Goal: Information Seeking & Learning: Compare options

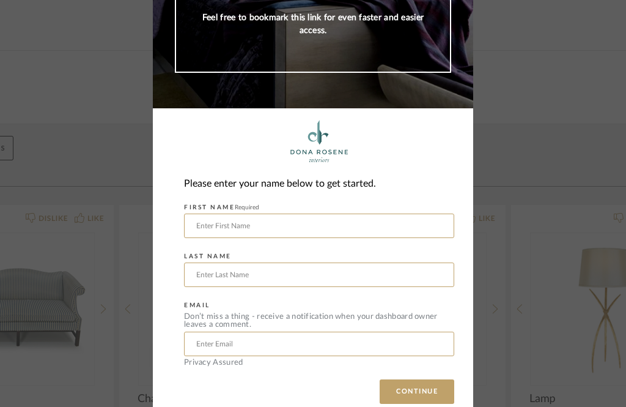
click at [327, 234] on input "text" at bounding box center [319, 225] width 270 height 24
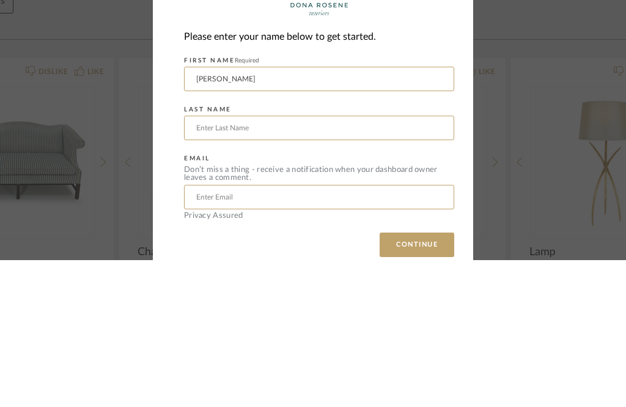
type input "[PERSON_NAME]"
click at [297, 262] on input "text" at bounding box center [319, 274] width 270 height 24
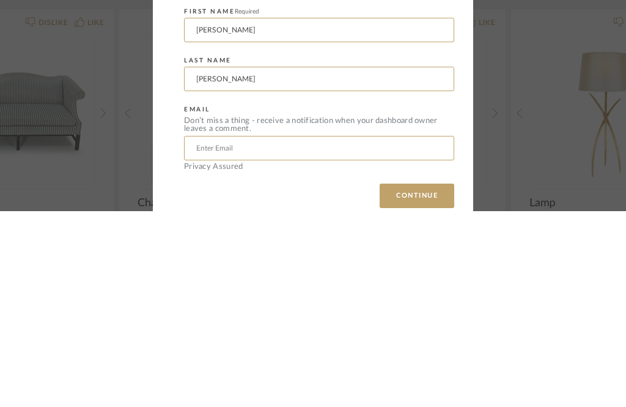
type input "[PERSON_NAME]"
click at [337, 332] on input "text" at bounding box center [319, 344] width 270 height 24
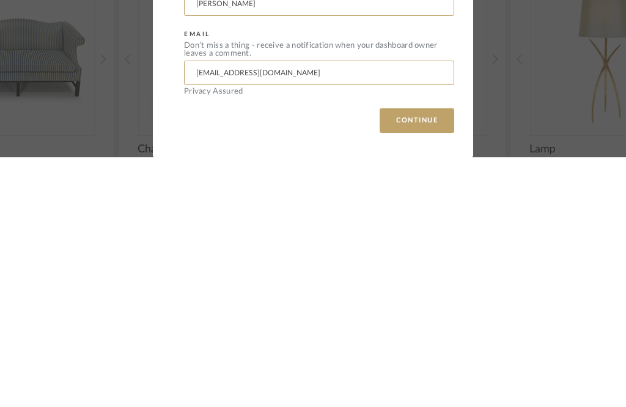
scroll to position [180, 0]
type input "[EMAIL_ADDRESS][DOMAIN_NAME]"
click at [439, 358] on button "CONTINUE" at bounding box center [417, 370] width 75 height 24
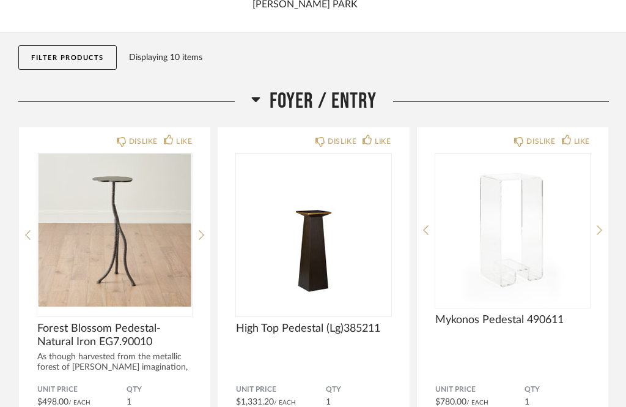
scroll to position [132, 0]
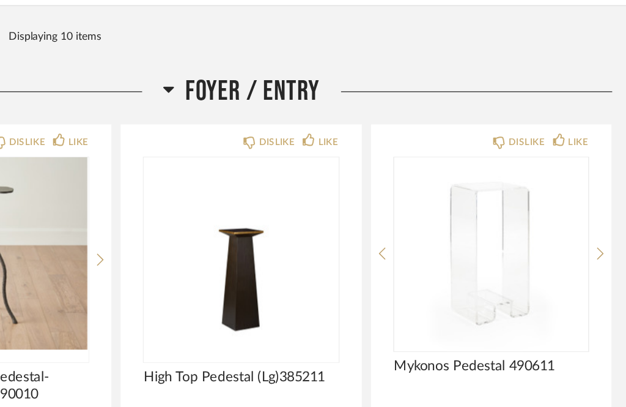
click at [199, 210] on icon at bounding box center [202, 215] width 6 height 10
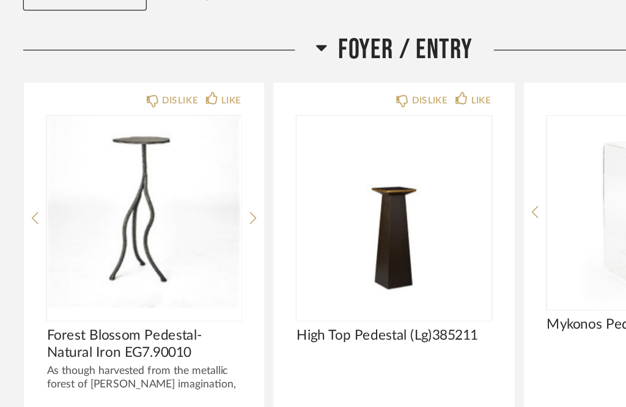
click at [204, 209] on icon at bounding box center [202, 214] width 6 height 11
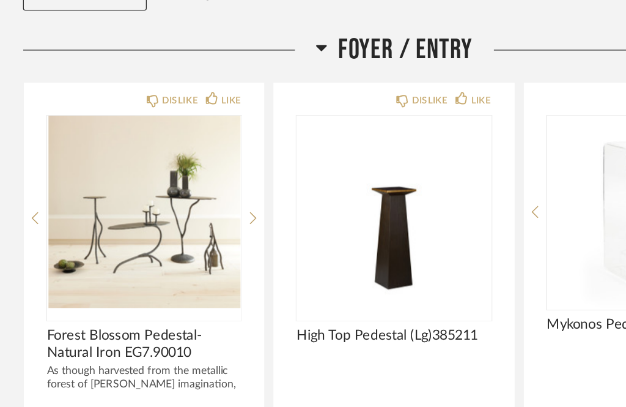
click at [202, 209] on icon at bounding box center [202, 214] width 6 height 11
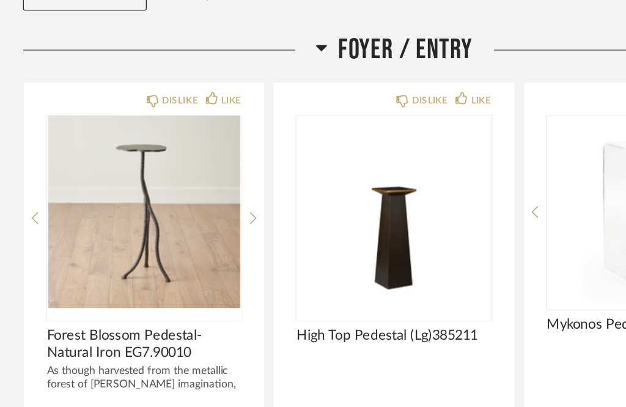
click at [374, 210] on img "0" at bounding box center [313, 209] width 155 height 153
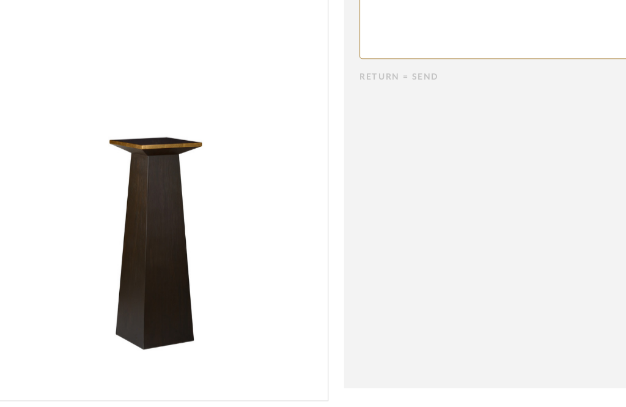
scroll to position [0, 78]
click at [403, 216] on cpp-summary-comments "Return = Send Send" at bounding box center [424, 180] width 301 height 361
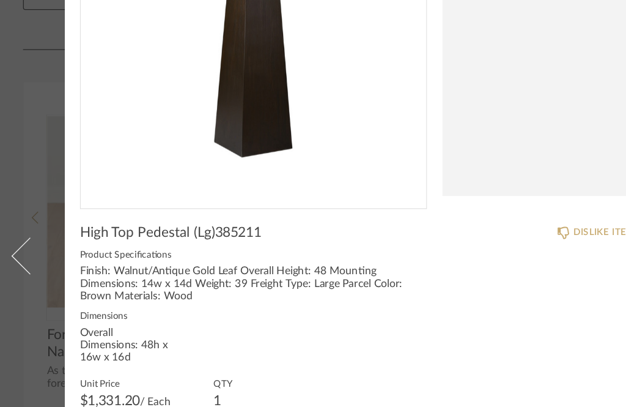
scroll to position [204, 0]
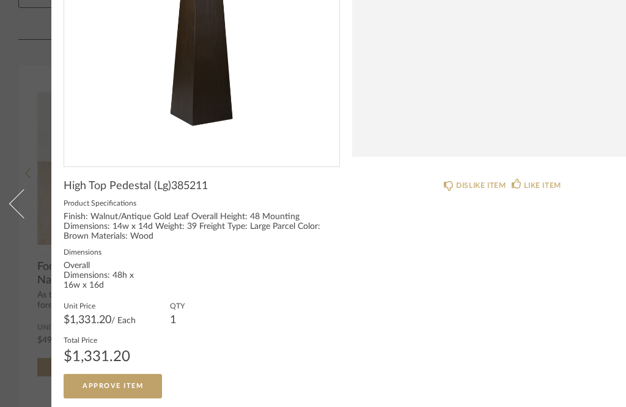
click at [21, 188] on span at bounding box center [23, 202] width 29 height 29
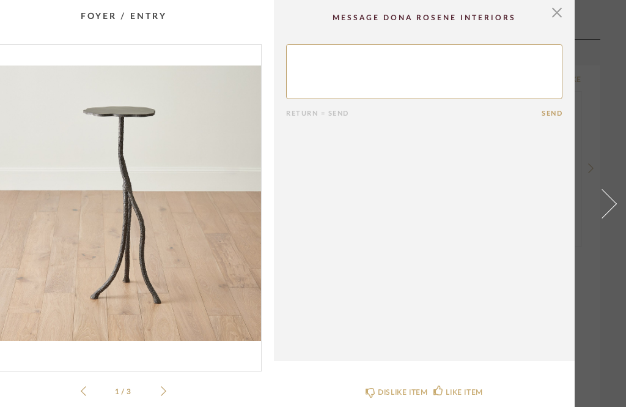
scroll to position [0, 78]
click at [561, 22] on span "button" at bounding box center [557, 12] width 24 height 24
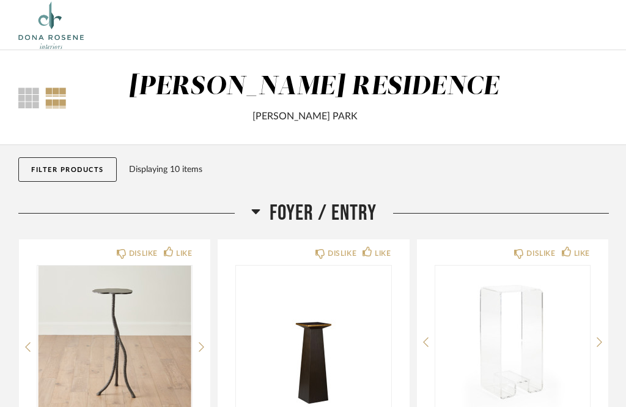
scroll to position [174, 0]
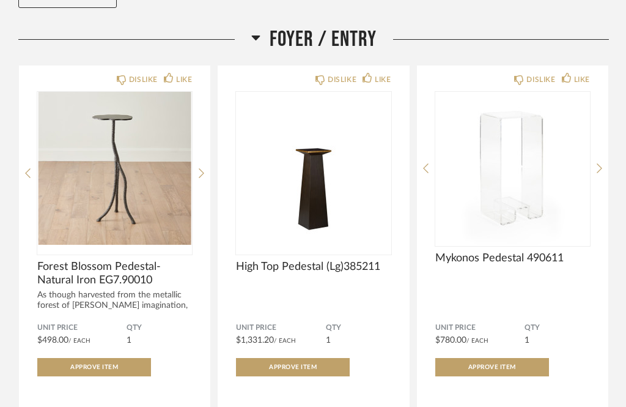
click at [514, 193] on img at bounding box center [512, 168] width 155 height 153
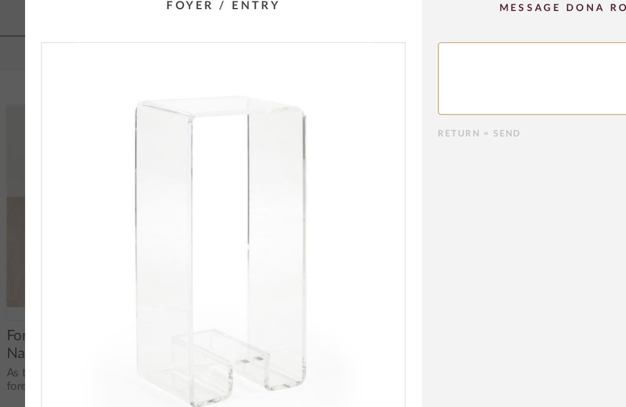
scroll to position [0, 0]
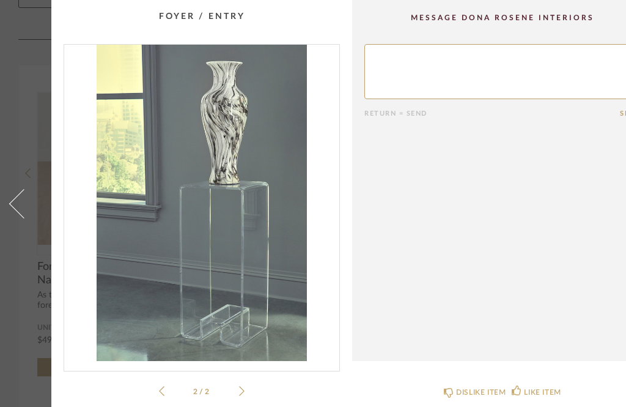
click at [13, 218] on span at bounding box center [23, 202] width 29 height 29
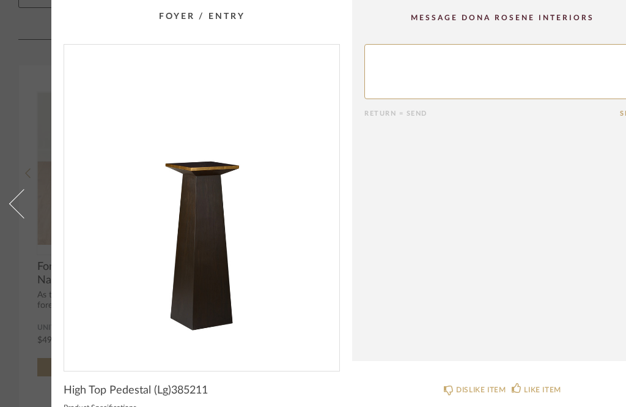
click at [13, 218] on span at bounding box center [23, 202] width 29 height 29
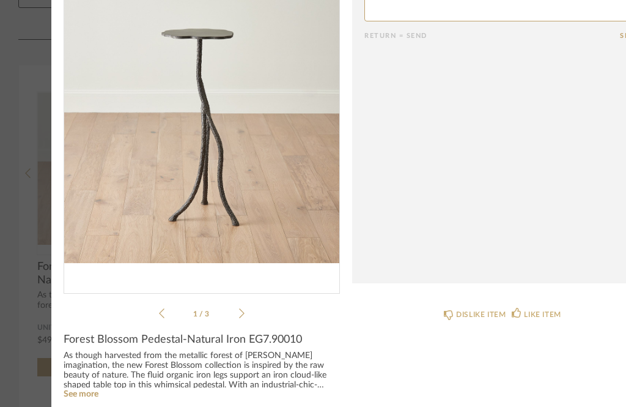
scroll to position [80, 0]
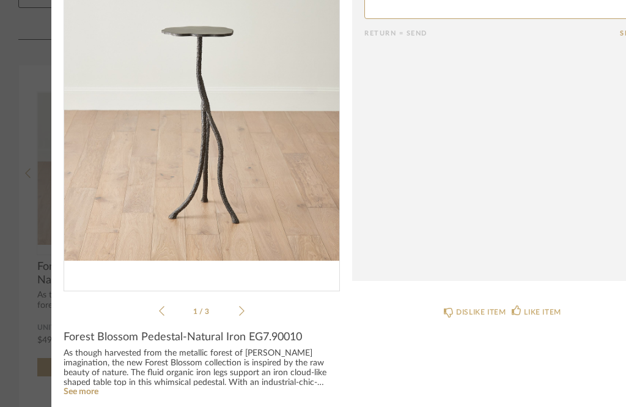
click at [244, 310] on icon at bounding box center [242, 310] width 6 height 11
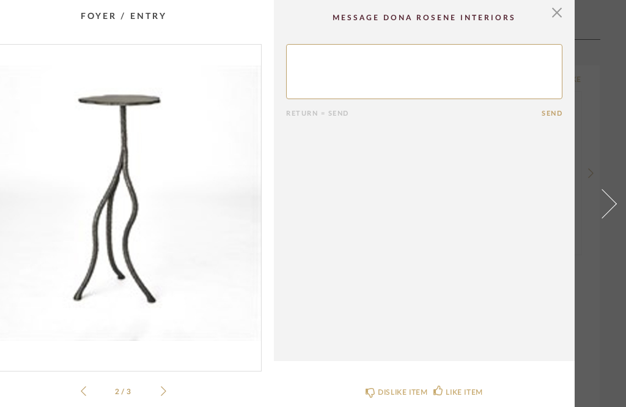
scroll to position [0, 78]
click at [563, 4] on span "button" at bounding box center [557, 12] width 24 height 24
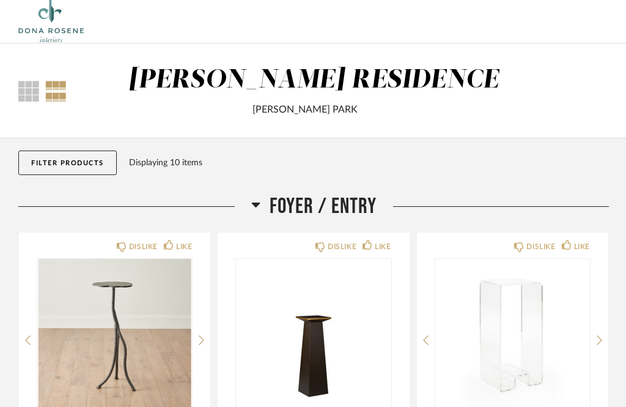
scroll to position [0, 0]
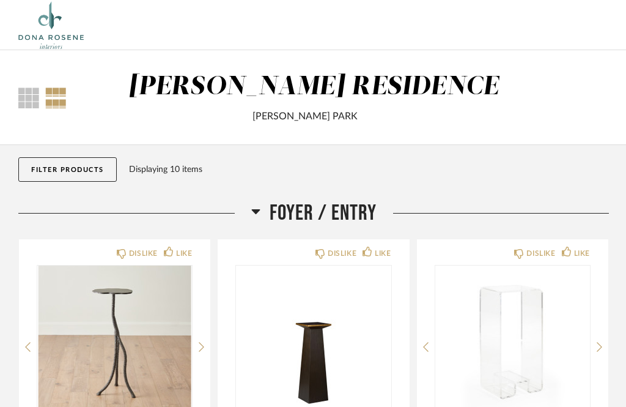
click at [177, 172] on div "Displaying 10 items" at bounding box center [366, 169] width 475 height 13
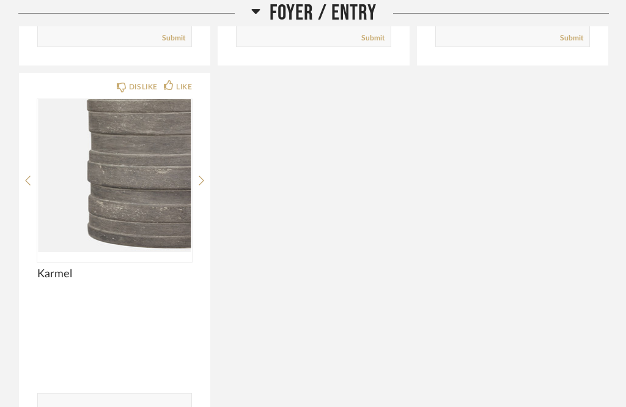
scroll to position [613, 0]
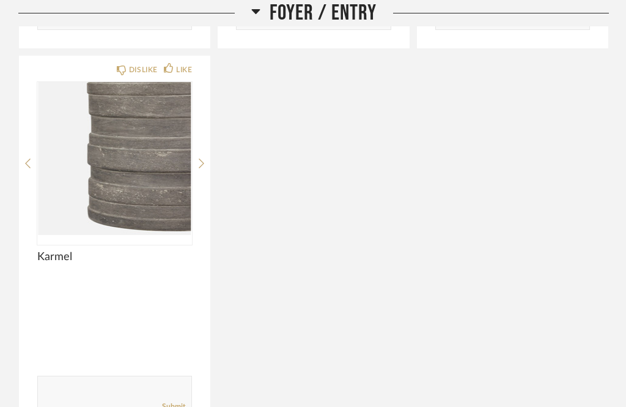
click at [204, 165] on icon at bounding box center [202, 163] width 6 height 11
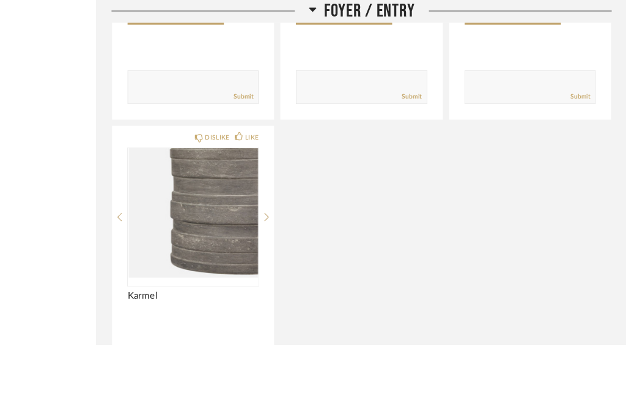
scroll to position [569, 0]
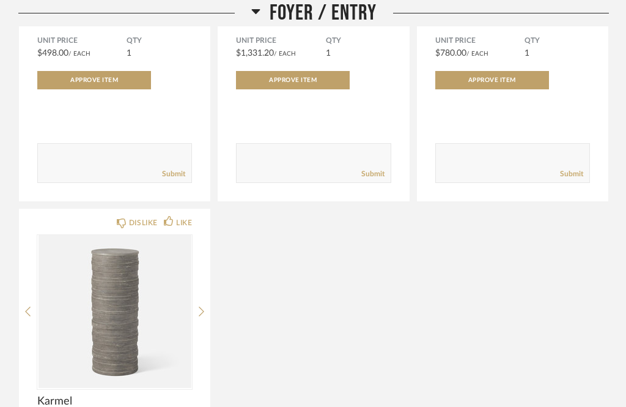
scroll to position [448, 0]
